Goal: Communication & Community: Participate in discussion

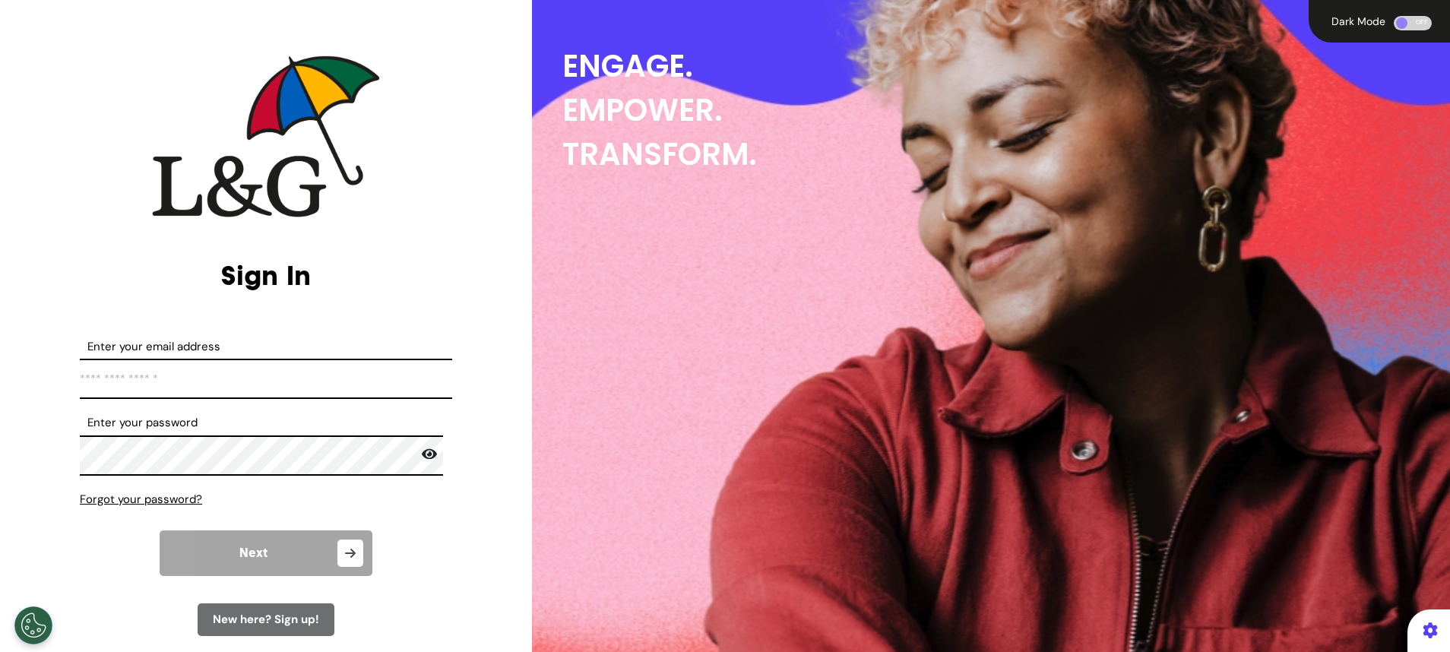
click at [281, 385] on input "Enter your email address" at bounding box center [266, 379] width 372 height 40
type input "**********"
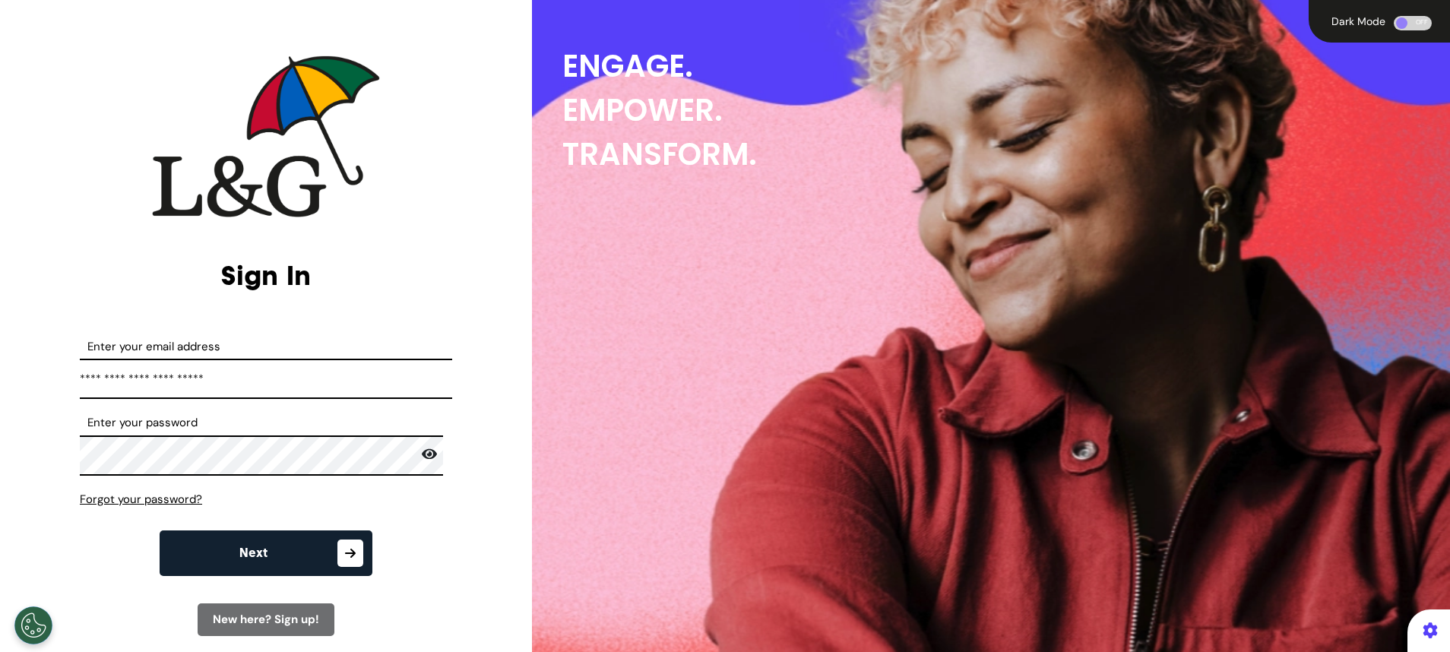
click at [297, 550] on button "Next" at bounding box center [266, 554] width 213 height 46
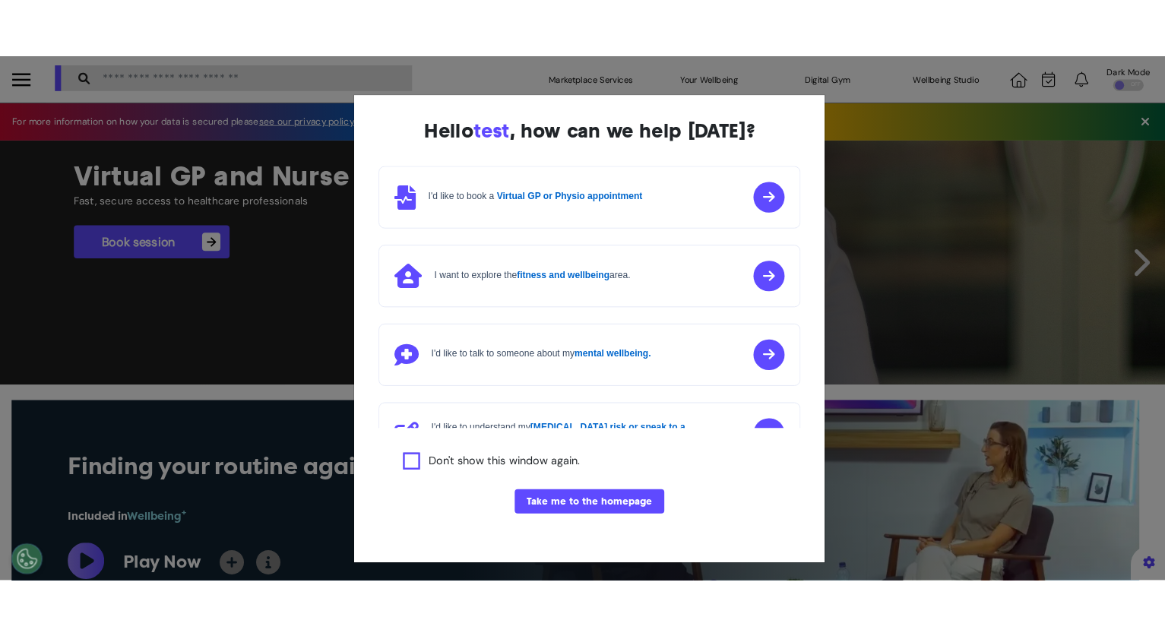
scroll to position [0, 724]
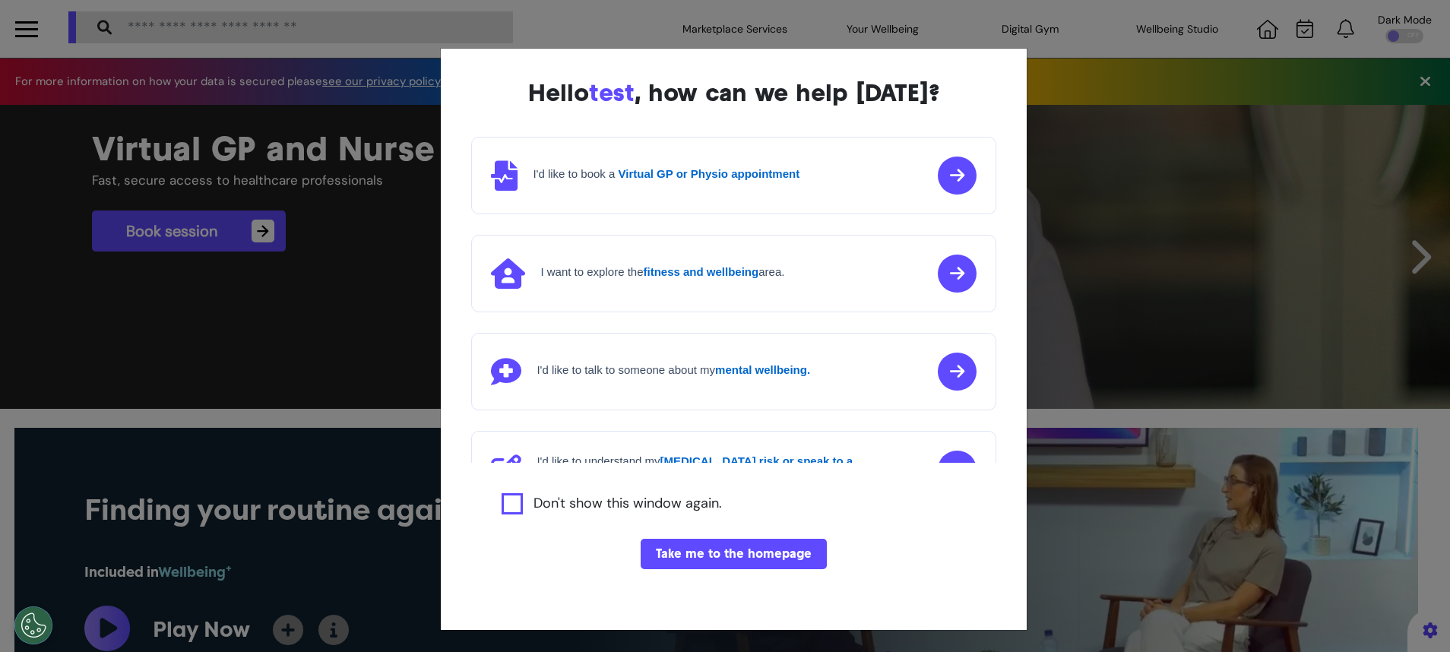
click at [692, 557] on button "Take me to the homepage" at bounding box center [734, 554] width 186 height 30
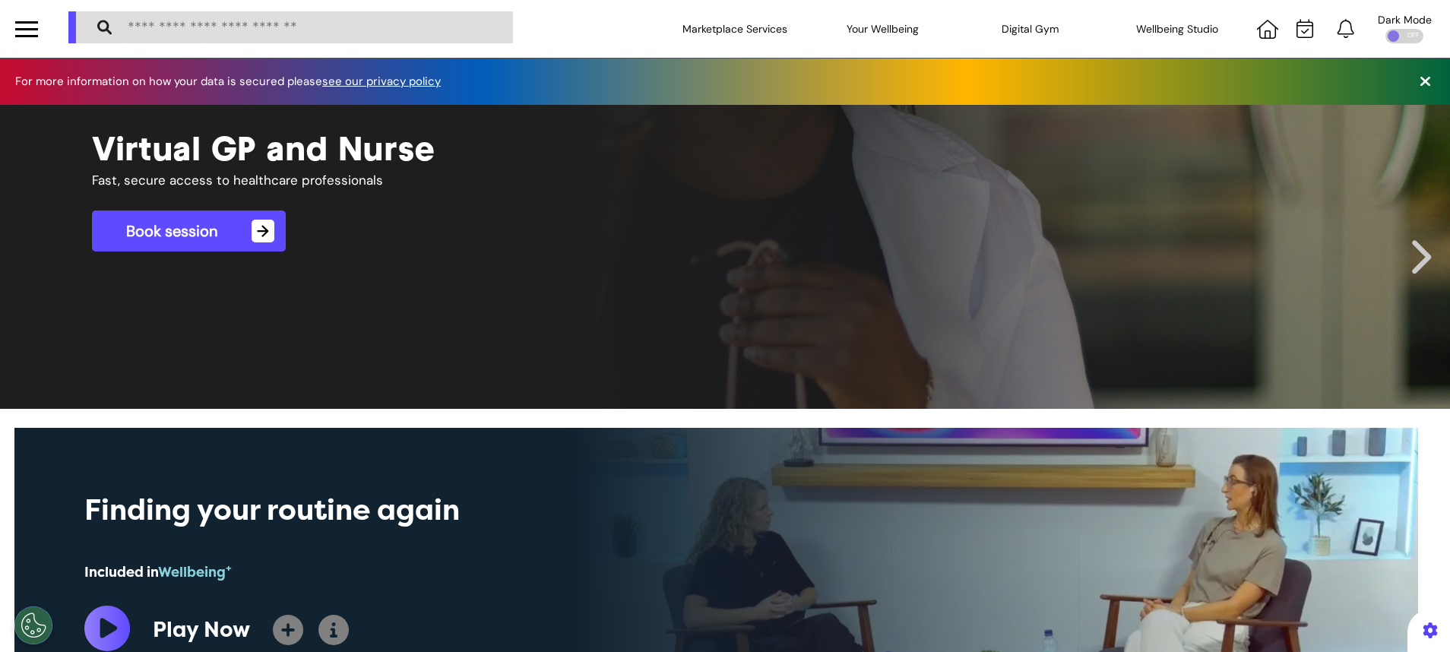
click at [1297, 31] on div at bounding box center [1305, 29] width 29 height 20
click at [1257, 37] on icon at bounding box center [1267, 29] width 21 height 19
click at [1297, 26] on icon at bounding box center [1305, 28] width 17 height 19
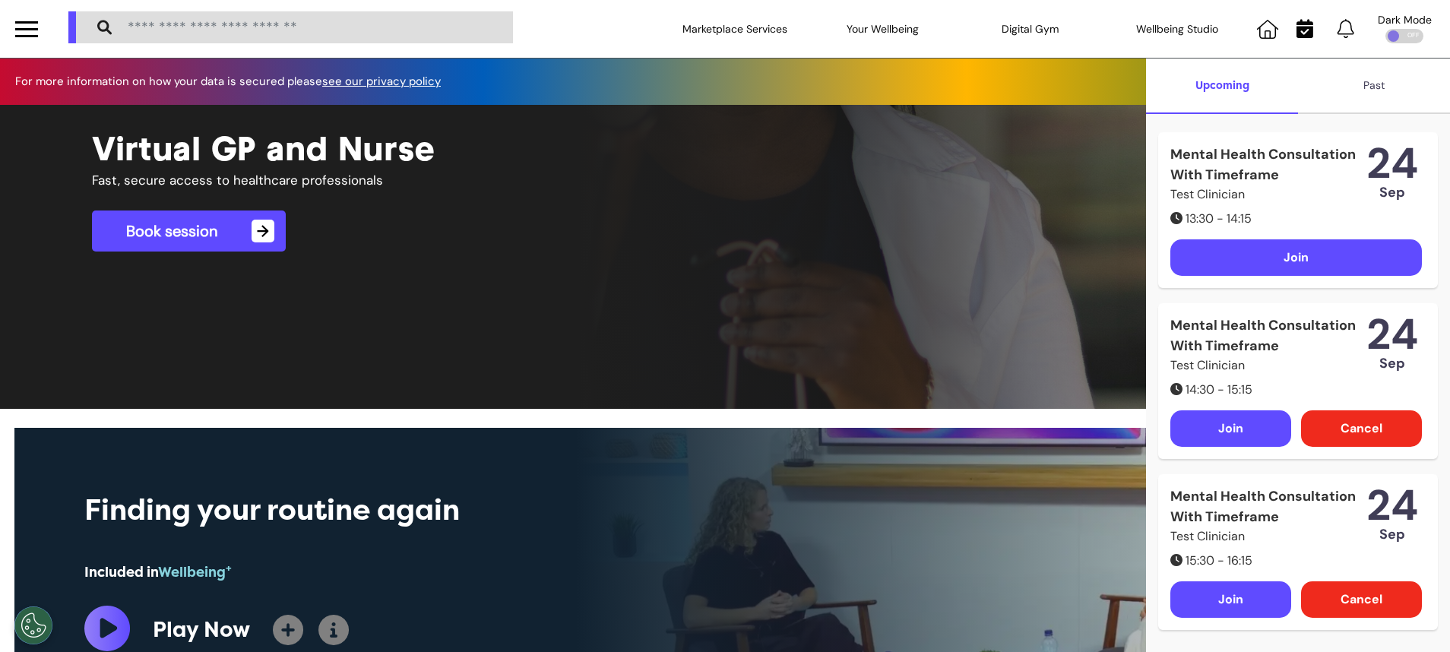
click at [1263, 275] on div "Join" at bounding box center [1297, 257] width 252 height 36
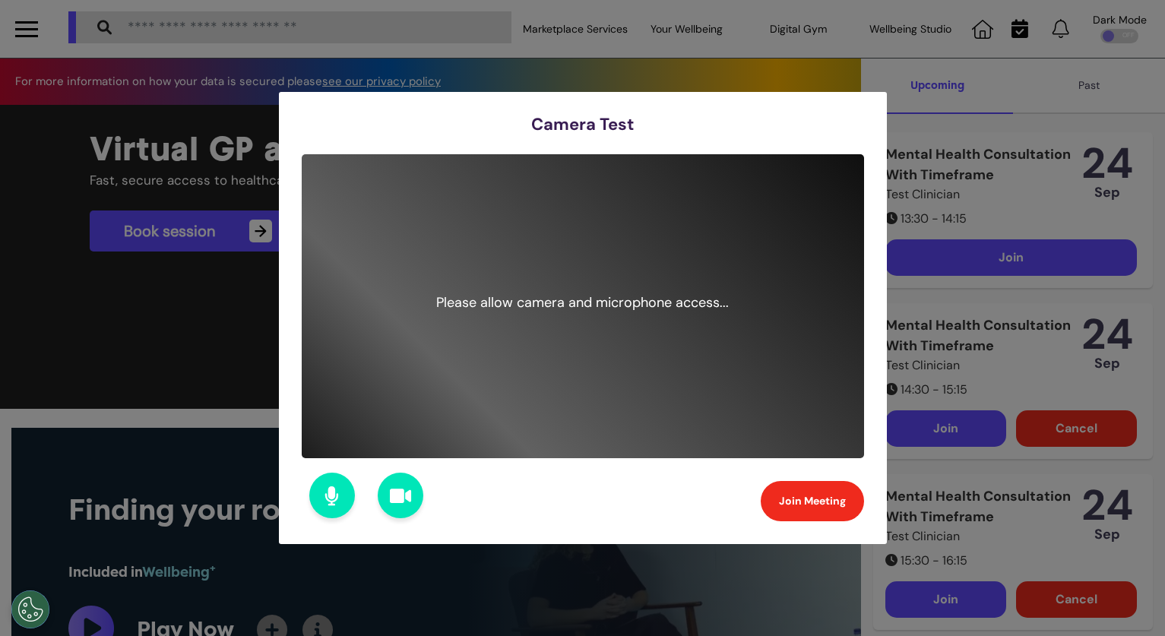
scroll to position [0, 581]
click at [806, 510] on button "Join Meeting" at bounding box center [812, 501] width 103 height 40
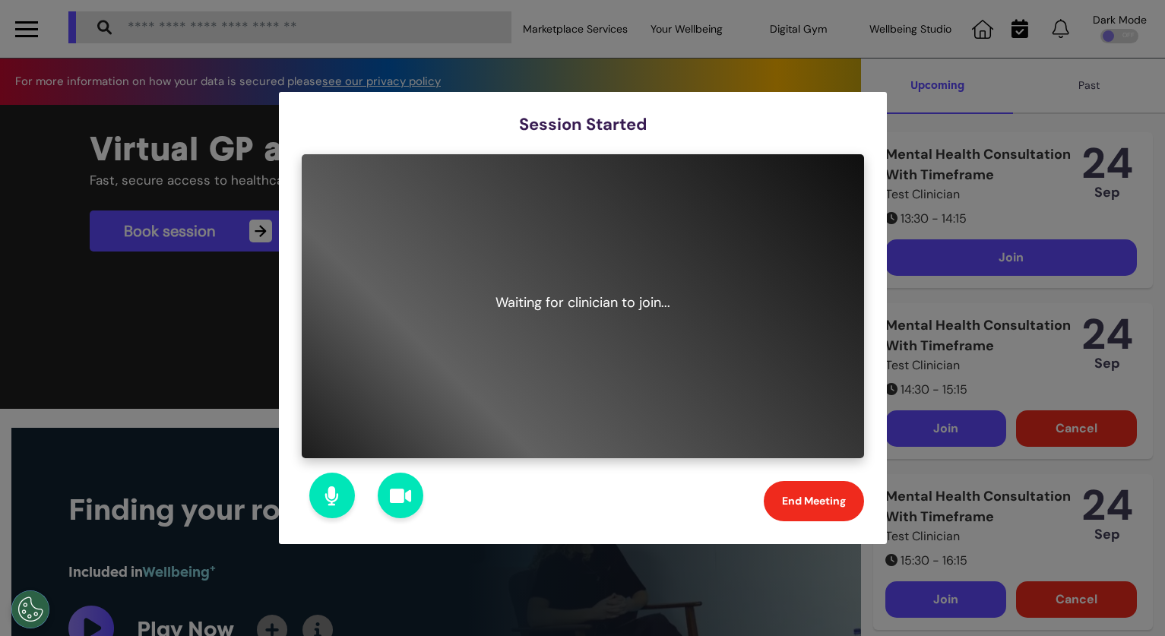
click at [791, 502] on button "End Meeting" at bounding box center [814, 501] width 100 height 40
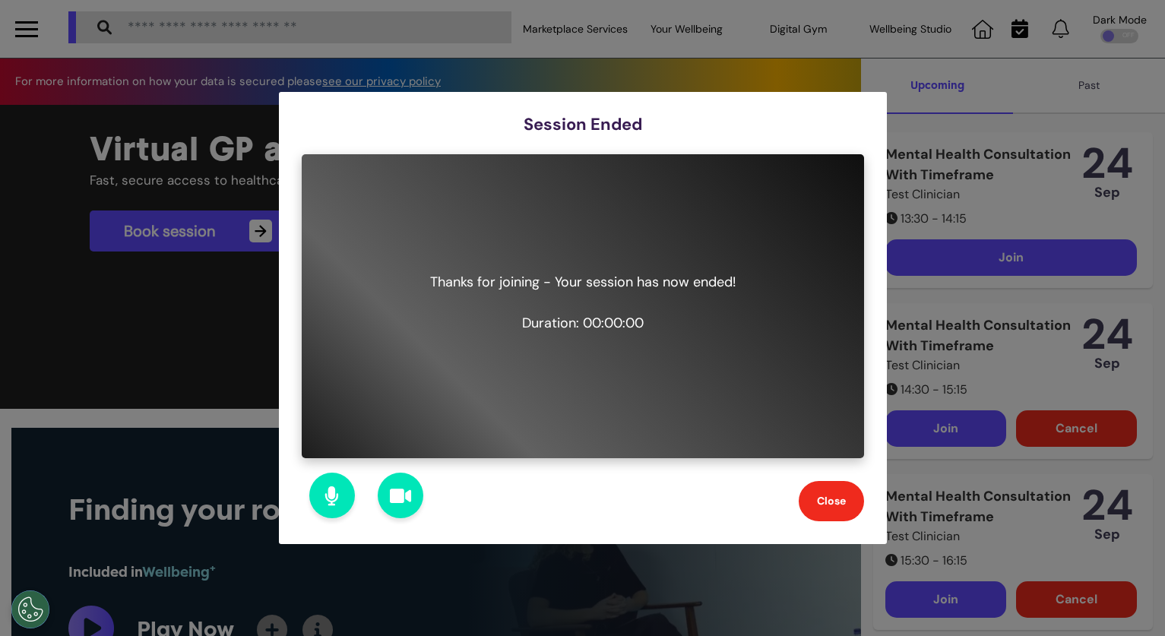
click at [835, 494] on button "Close" at bounding box center [831, 501] width 65 height 40
